Goal: Transaction & Acquisition: Purchase product/service

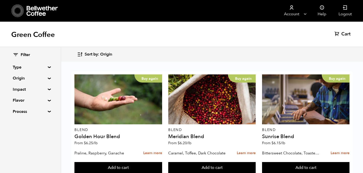
click at [42, 67] on summary "Type" at bounding box center [30, 67] width 35 height 6
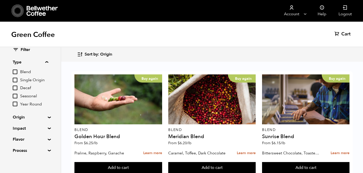
scroll to position [8, 0]
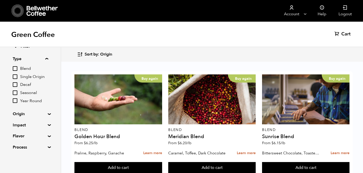
click at [27, 109] on div "Filter Type Blend Single Origin Decaf Seasonal Year Round Origin Blend [GEOGRAP…" at bounding box center [30, 97] width 35 height 106
click at [23, 114] on summary "Origin" at bounding box center [30, 114] width 35 height 6
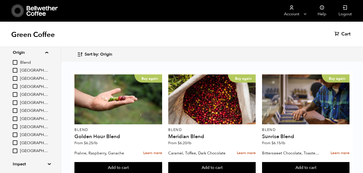
scroll to position [71, 0]
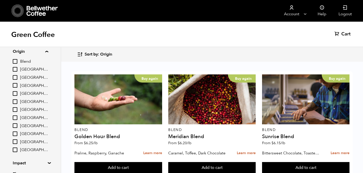
click at [23, 145] on div "Blend [GEOGRAPHIC_DATA] [GEOGRAPHIC_DATA] [GEOGRAPHIC_DATA] [GEOGRAPHIC_DATA] […" at bounding box center [30, 105] width 35 height 94
click at [23, 143] on span "[GEOGRAPHIC_DATA]" at bounding box center [34, 142] width 28 height 6
click at [0, 0] on input "[GEOGRAPHIC_DATA]" at bounding box center [0, 0] width 0 height 0
checkbox input "true"
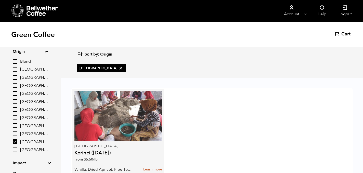
scroll to position [33, 0]
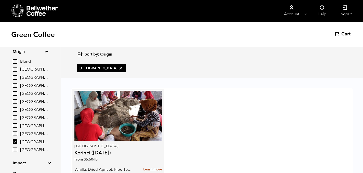
click at [146, 164] on link "Learn more" at bounding box center [152, 169] width 19 height 11
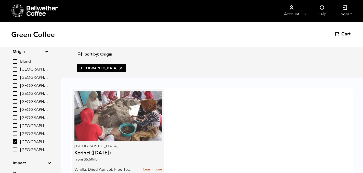
click at [145, 94] on div at bounding box center [117, 116] width 87 height 50
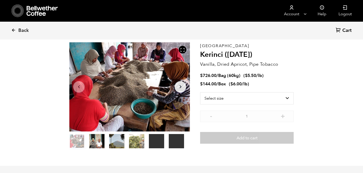
scroll to position [21, 0]
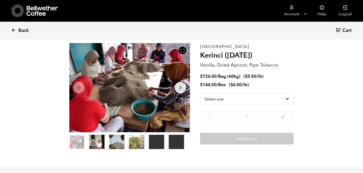
click at [27, 30] on span "Back" at bounding box center [23, 30] width 10 height 6
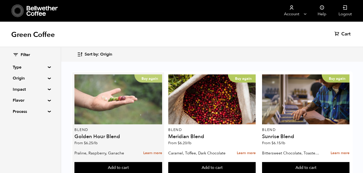
scroll to position [4, 0]
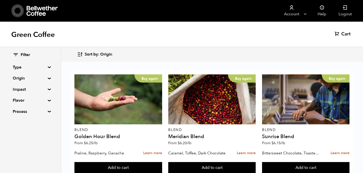
click at [23, 80] on summary "Origin" at bounding box center [30, 78] width 35 height 6
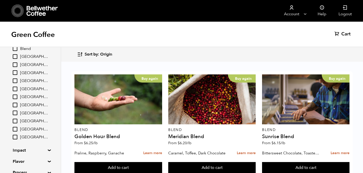
scroll to position [49, 0]
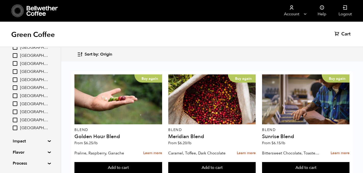
click at [25, 139] on summary "Impact" at bounding box center [30, 141] width 35 height 6
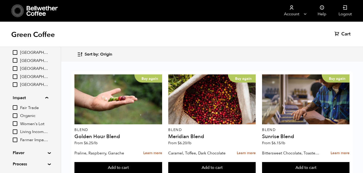
scroll to position [94, 0]
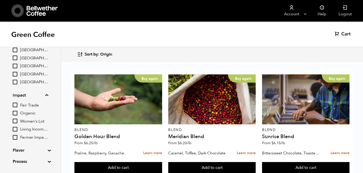
click at [36, 153] on div "Filter Type Blend Single Origin Decaf Seasonal Year Round Origin Blend Brazil B…" at bounding box center [30, 61] width 35 height 207
click at [34, 151] on summary "Flavor" at bounding box center [30, 150] width 35 height 6
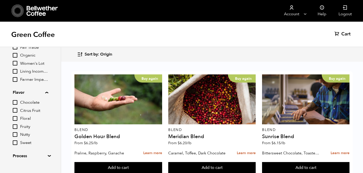
scroll to position [161, 0]
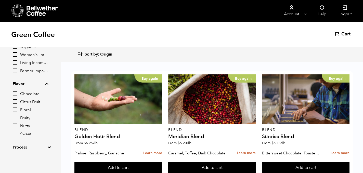
click at [16, 93] on input "Chocolate" at bounding box center [15, 93] width 5 height 5
checkbox input "true"
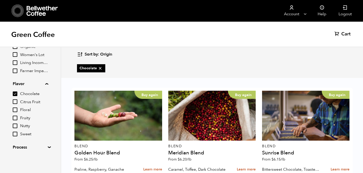
scroll to position [236, 0]
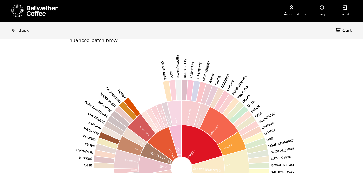
scroll to position [516, 0]
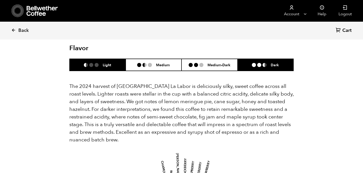
click at [252, 67] on li "Dark" at bounding box center [265, 65] width 56 height 12
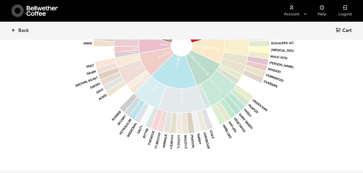
scroll to position [730, 0]
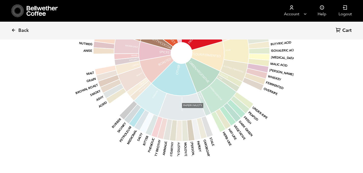
click at [193, 113] on icon at bounding box center [181, 106] width 47 height 27
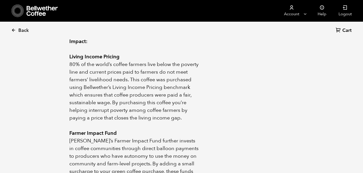
scroll to position [0, 0]
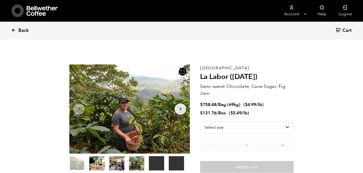
click at [21, 29] on span "Back" at bounding box center [23, 30] width 10 height 6
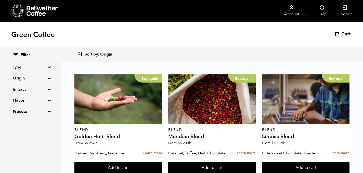
click at [23, 102] on summary "Flavor" at bounding box center [30, 100] width 35 height 6
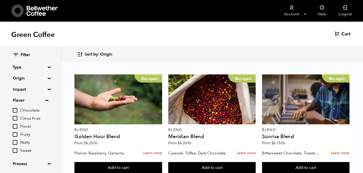
click at [23, 109] on span "Chocolate" at bounding box center [34, 111] width 28 height 6
click at [0, 0] on input "Chocolate" at bounding box center [0, 0] width 0 height 0
checkbox input "true"
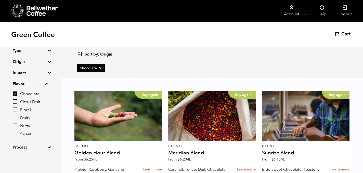
scroll to position [329, 0]
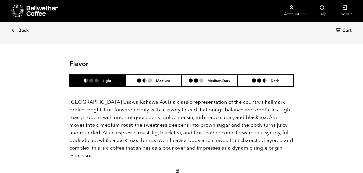
scroll to position [338, 0]
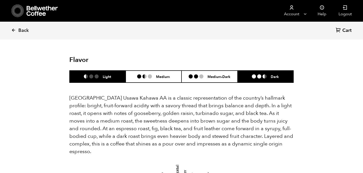
click at [256, 71] on li "Dark" at bounding box center [265, 77] width 56 height 12
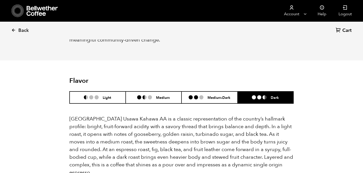
scroll to position [308, 0]
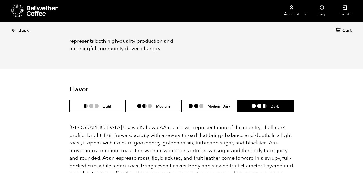
click at [22, 31] on span "Back" at bounding box center [23, 30] width 10 height 6
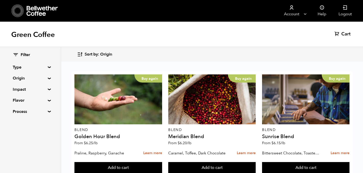
scroll to position [61, 0]
click at [18, 103] on summary "Flavor" at bounding box center [30, 100] width 35 height 6
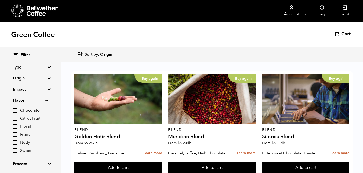
click at [18, 103] on summary "Flavor" at bounding box center [30, 100] width 35 height 6
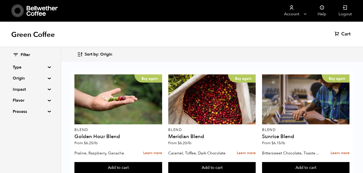
scroll to position [452, 0]
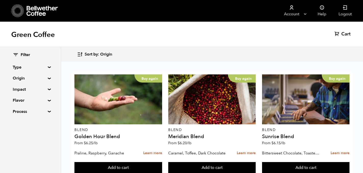
scroll to position [425, 0]
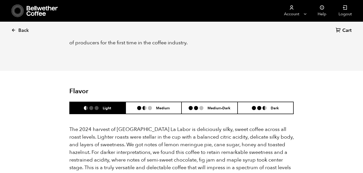
scroll to position [474, 0]
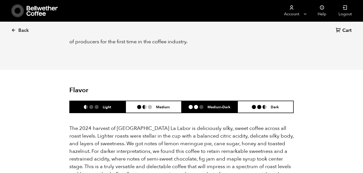
click at [203, 108] on li at bounding box center [201, 107] width 4 height 4
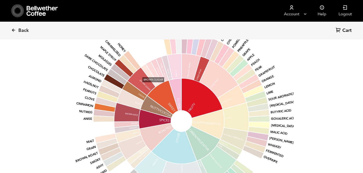
scroll to position [661, 0]
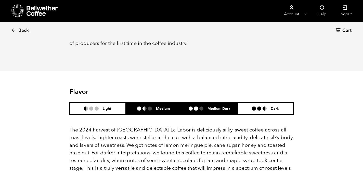
click at [149, 105] on li "Medium" at bounding box center [154, 108] width 56 height 12
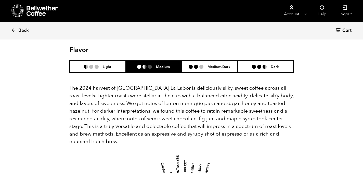
scroll to position [507, 0]
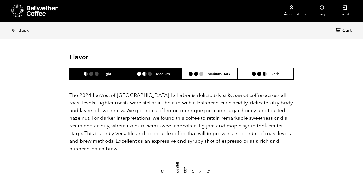
click at [97, 74] on li at bounding box center [96, 74] width 4 height 4
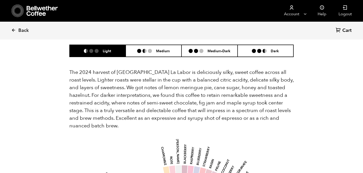
scroll to position [479, 0]
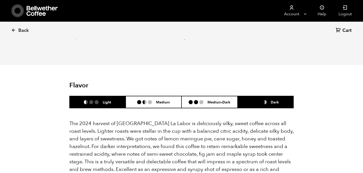
drag, startPoint x: 260, startPoint y: 108, endPoint x: 260, endPoint y: 105, distance: 3.1
click at [260, 108] on ul "Light Medium Medium-Dark Dark" at bounding box center [181, 102] width 224 height 12
click at [260, 101] on li at bounding box center [259, 102] width 4 height 4
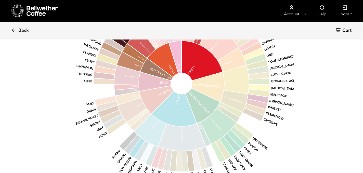
scroll to position [700, 0]
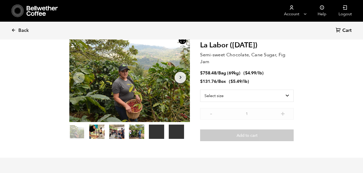
scroll to position [0, 0]
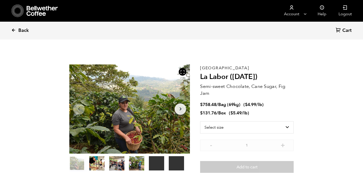
click at [23, 29] on span "Back" at bounding box center [23, 30] width 10 height 6
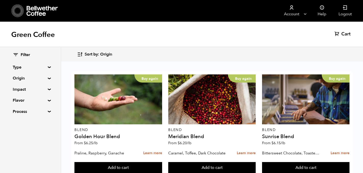
click at [34, 80] on summary "Origin" at bounding box center [30, 78] width 35 height 6
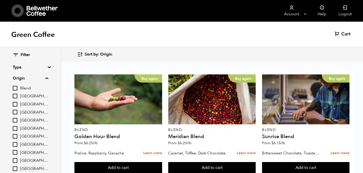
click at [24, 80] on summary "Origin" at bounding box center [30, 78] width 35 height 6
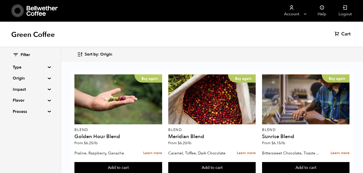
scroll to position [6, 0]
click at [21, 99] on summary "Flavor" at bounding box center [30, 100] width 35 height 6
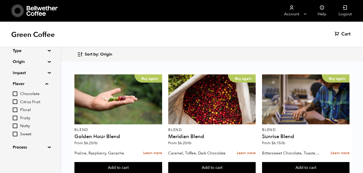
scroll to position [16, 0]
click at [23, 136] on span "Sweet" at bounding box center [34, 135] width 28 height 6
click at [0, 0] on input "Sweet" at bounding box center [0, 0] width 0 height 0
checkbox input "true"
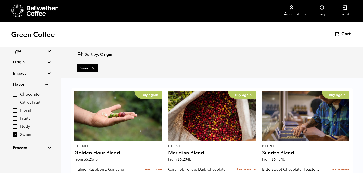
scroll to position [142, 0]
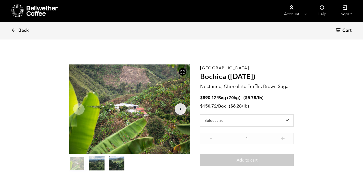
scroll to position [222, 218]
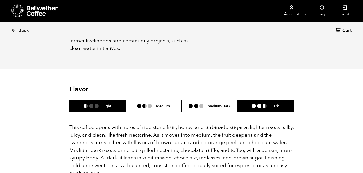
click at [250, 100] on li "Dark" at bounding box center [265, 106] width 56 height 12
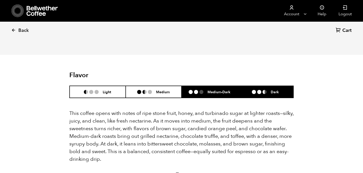
click at [216, 90] on h6 "Medium-Dark" at bounding box center [218, 92] width 23 height 4
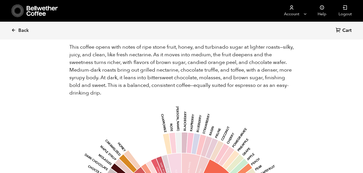
scroll to position [342, 0]
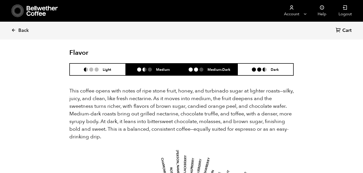
click at [166, 63] on li "Medium" at bounding box center [154, 69] width 56 height 12
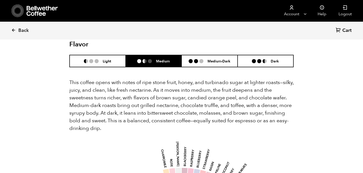
scroll to position [332, 0]
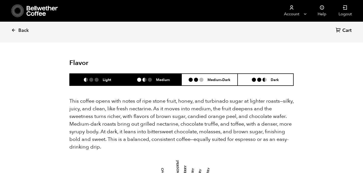
click at [116, 74] on li "Light" at bounding box center [98, 80] width 56 height 12
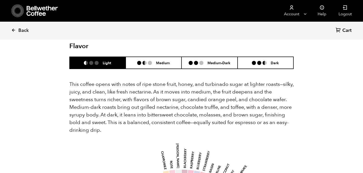
scroll to position [350, 0]
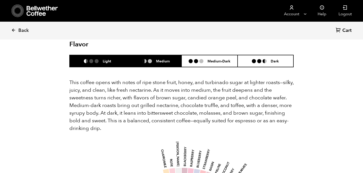
click at [171, 55] on li "Medium" at bounding box center [154, 61] width 56 height 12
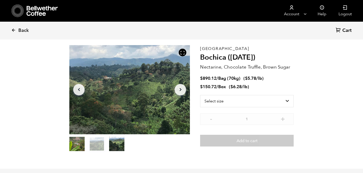
scroll to position [0, 0]
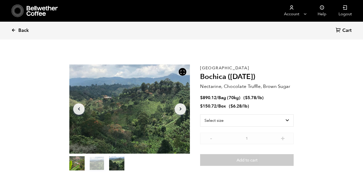
click at [23, 34] on link "Back" at bounding box center [27, 30] width 32 height 17
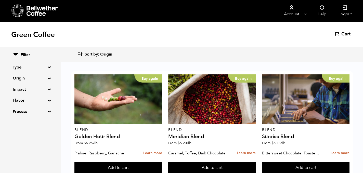
scroll to position [54, 0]
click at [23, 76] on summary "Origin" at bounding box center [30, 78] width 35 height 6
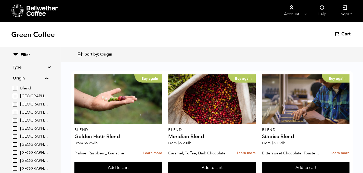
click at [21, 114] on span "[GEOGRAPHIC_DATA]" at bounding box center [34, 113] width 28 height 6
click at [0, 0] on input "[GEOGRAPHIC_DATA]" at bounding box center [0, 0] width 0 height 0
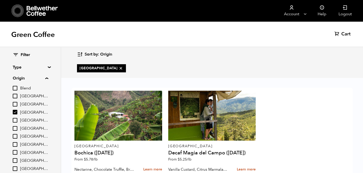
scroll to position [0, 0]
click at [102, 67] on label "[GEOGRAPHIC_DATA]" at bounding box center [101, 68] width 49 height 8
checkbox input "false"
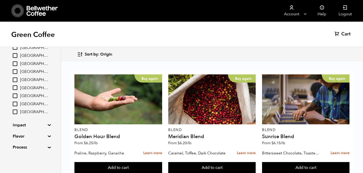
click at [25, 123] on summary "Impact" at bounding box center [30, 125] width 35 height 6
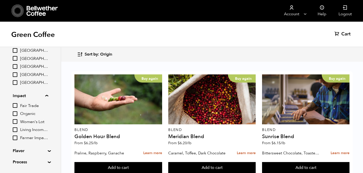
scroll to position [91, 0]
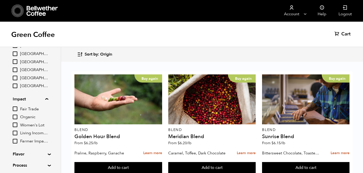
click at [21, 150] on div "Filter Type Blend Single Origin Decaf Seasonal Year Round Origin Blend [GEOGRAP…" at bounding box center [30, 65] width 35 height 207
click at [21, 154] on summary "Flavor" at bounding box center [30, 154] width 35 height 6
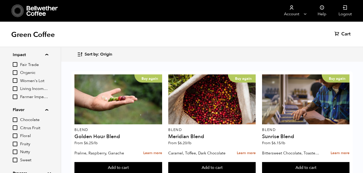
scroll to position [161, 0]
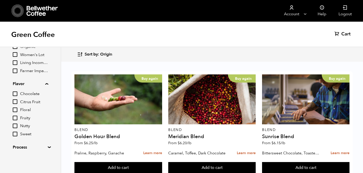
click at [29, 135] on span "Sweet" at bounding box center [34, 134] width 28 height 6
click at [0, 0] on input "Sweet" at bounding box center [0, 0] width 0 height 0
checkbox input "true"
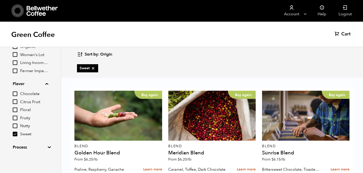
scroll to position [0, 0]
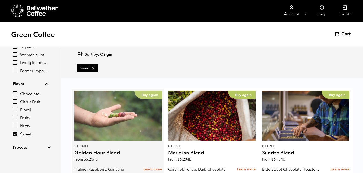
click at [129, 131] on div "Buy again" at bounding box center [117, 116] width 87 height 50
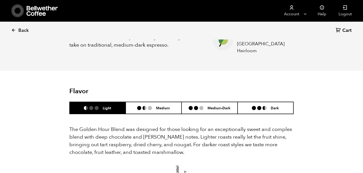
scroll to position [234, 0]
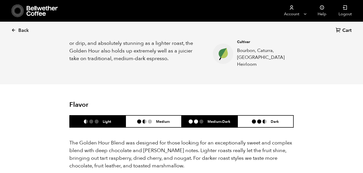
click at [224, 115] on li "Medium-Dark" at bounding box center [209, 121] width 56 height 12
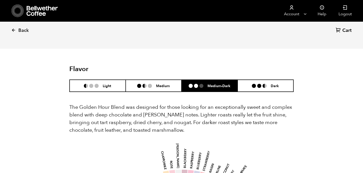
scroll to position [253, 0]
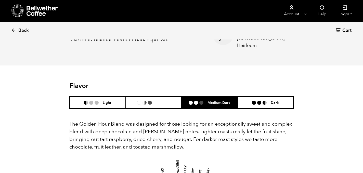
click at [176, 103] on ul "Light Medium Medium-Dark Dark" at bounding box center [181, 102] width 224 height 12
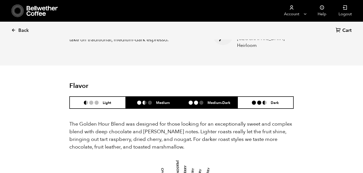
click at [168, 100] on h6 "Medium" at bounding box center [163, 102] width 14 height 4
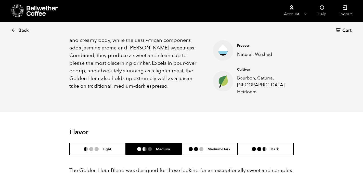
scroll to position [213, 0]
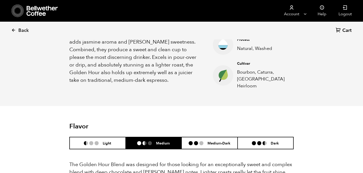
click at [259, 141] on li at bounding box center [259, 143] width 4 height 4
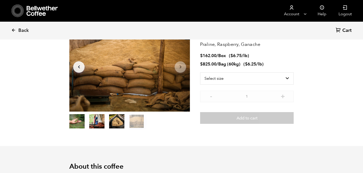
scroll to position [0, 0]
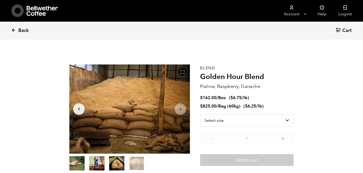
click at [24, 31] on span "Back" at bounding box center [23, 30] width 10 height 6
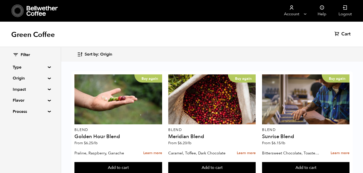
click at [23, 97] on div "Filter Type Blend Single Origin Decaf Seasonal Year Round Origin Blend [GEOGRAP…" at bounding box center [30, 83] width 35 height 62
click at [22, 99] on summary "Flavor" at bounding box center [30, 100] width 35 height 6
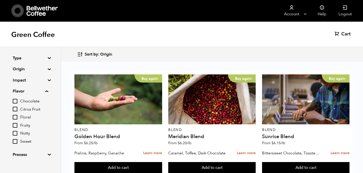
click at [35, 152] on summary "Process" at bounding box center [30, 155] width 35 height 6
click at [47, 80] on summary "Impact" at bounding box center [30, 80] width 35 height 6
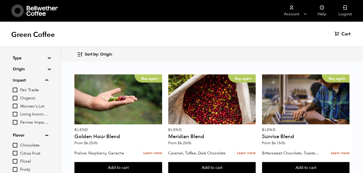
click at [45, 70] on summary "Origin" at bounding box center [30, 69] width 35 height 6
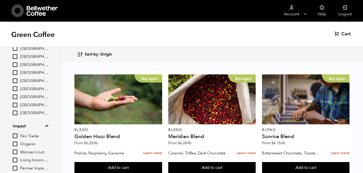
scroll to position [65, 0]
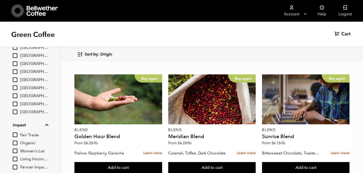
click at [25, 108] on div "Blend [GEOGRAPHIC_DATA] [GEOGRAPHIC_DATA] [GEOGRAPHIC_DATA] [GEOGRAPHIC_DATA] […" at bounding box center [30, 67] width 35 height 94
click at [23, 104] on span "[GEOGRAPHIC_DATA]" at bounding box center [34, 104] width 28 height 6
click at [0, 0] on input "[GEOGRAPHIC_DATA]" at bounding box center [0, 0] width 0 height 0
checkbox input "true"
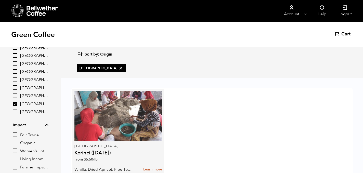
click at [109, 124] on div at bounding box center [117, 116] width 87 height 50
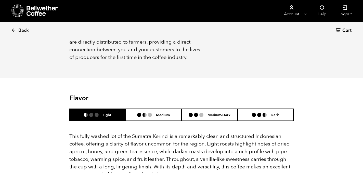
scroll to position [448, 0]
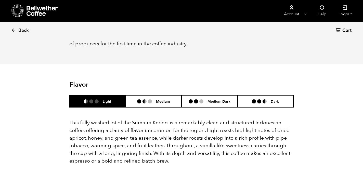
click at [251, 107] on ul "Light Medium Medium-Dark Dark" at bounding box center [181, 101] width 224 height 12
click at [253, 92] on header "Flavor Light Medium Medium-Dark Dark" at bounding box center [181, 94] width 224 height 27
click at [253, 103] on li at bounding box center [254, 101] width 4 height 4
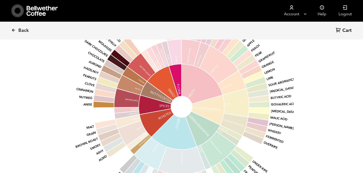
scroll to position [25241, 25244]
click at [147, 29] on div "Back Cart (0)" at bounding box center [181, 31] width 363 height 18
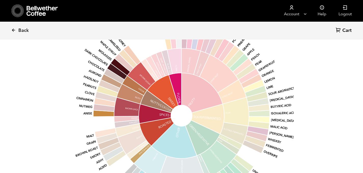
scroll to position [599, 0]
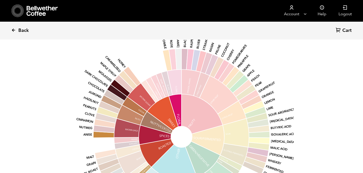
click at [21, 29] on span "Back" at bounding box center [23, 30] width 10 height 6
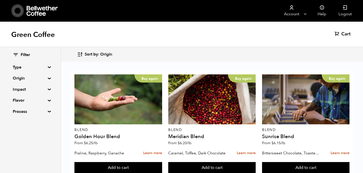
scroll to position [467, 0]
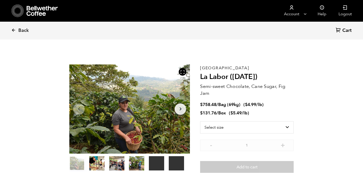
scroll to position [222, 218]
click at [225, 125] on select "Select size Bag (69kg) (152 lbs) Box (24 lbs)" at bounding box center [246, 127] width 93 height 12
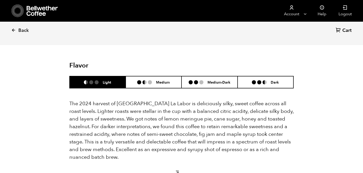
scroll to position [496, 0]
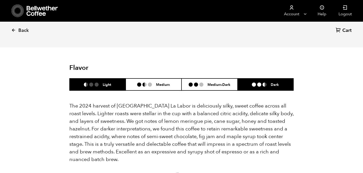
click at [264, 87] on li "Dark" at bounding box center [265, 84] width 56 height 12
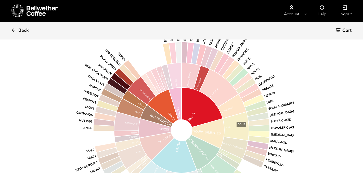
scroll to position [25241, 25244]
